Goal: Find specific page/section: Find specific page/section

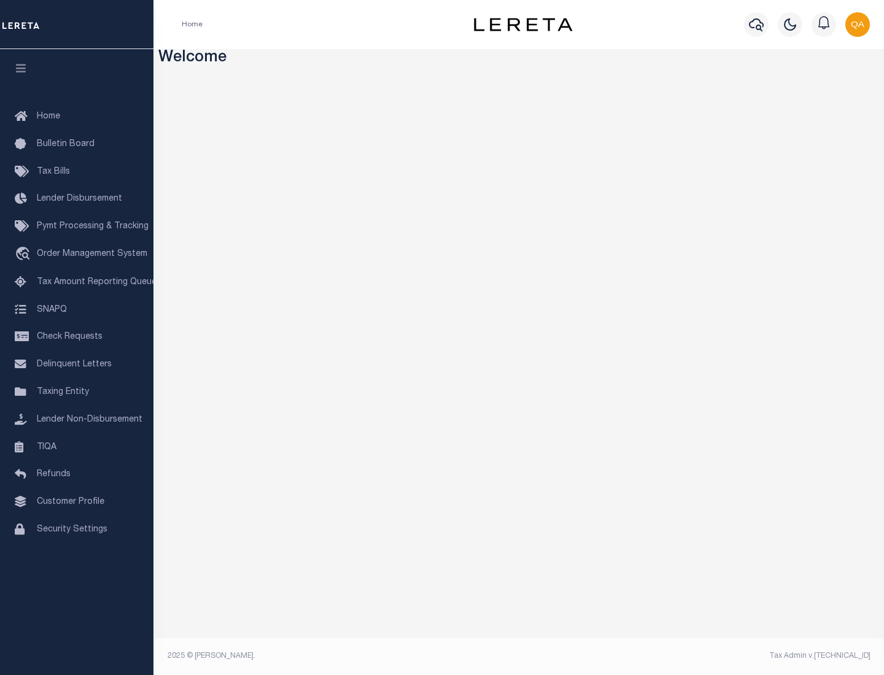
click at [77, 282] on span "Tax Amount Reporting Queue" at bounding box center [97, 282] width 120 height 9
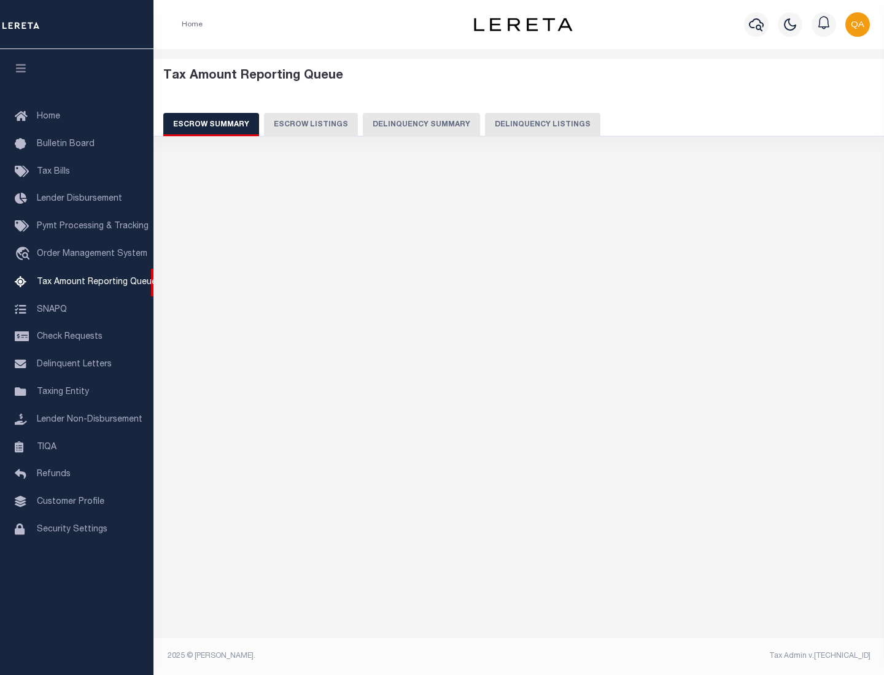
select select "100"
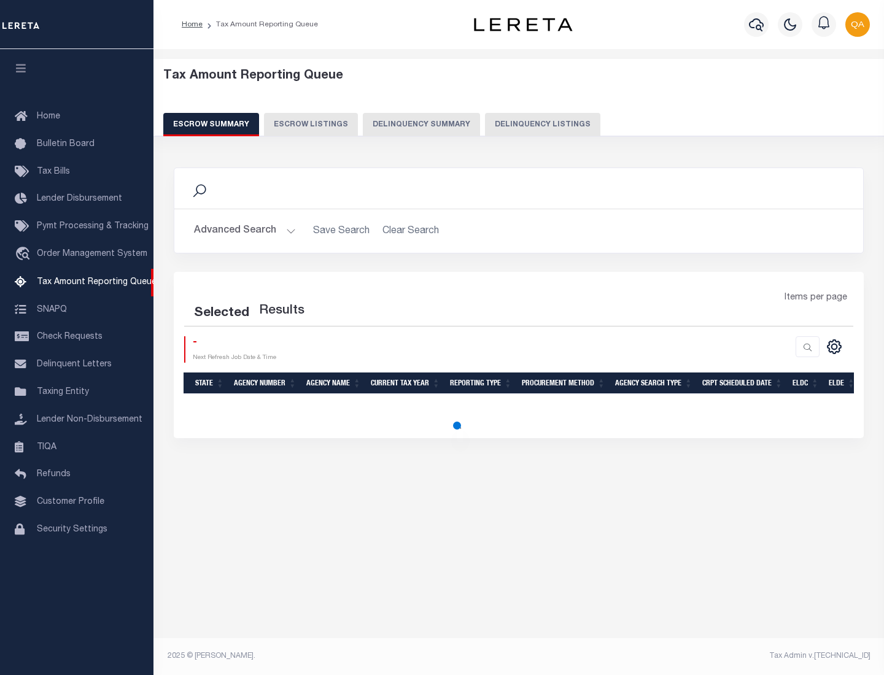
select select "100"
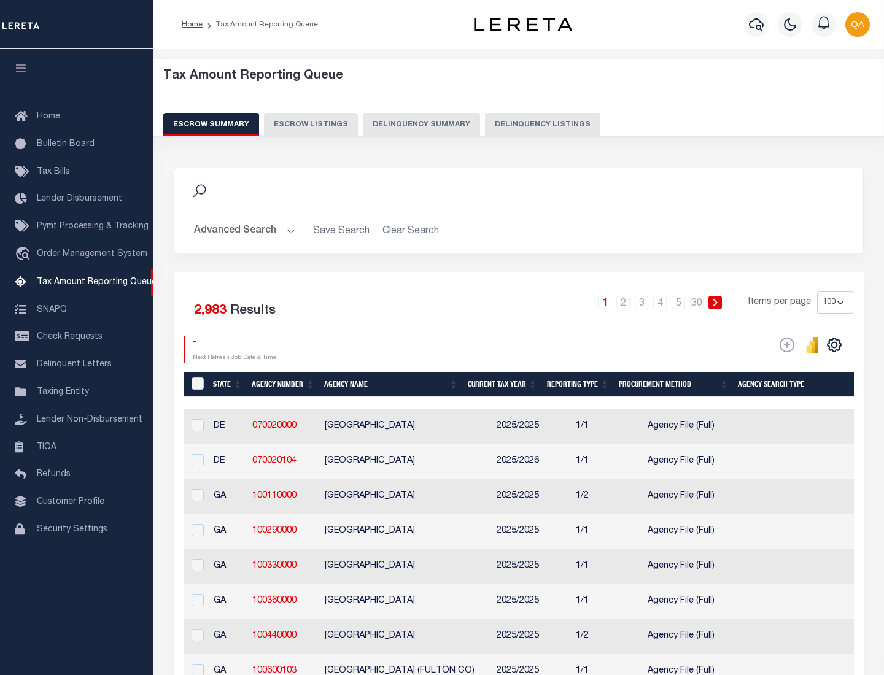
scroll to position [1392, 0]
